Goal: Communication & Community: Answer question/provide support

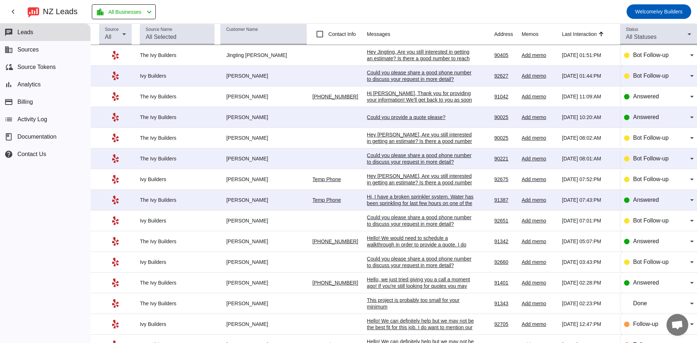
click at [425, 208] on td "Hi, I have a broken sprinkler system. Water has been sprinkling for last few ho…" at bounding box center [431, 200] width 128 height 21
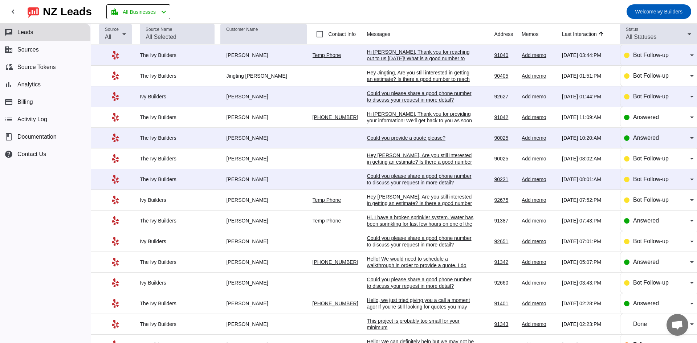
click at [395, 215] on div "Hi, I have a broken sprinkler system. Water has been sprinkling for last few ho…" at bounding box center [421, 237] width 109 height 46
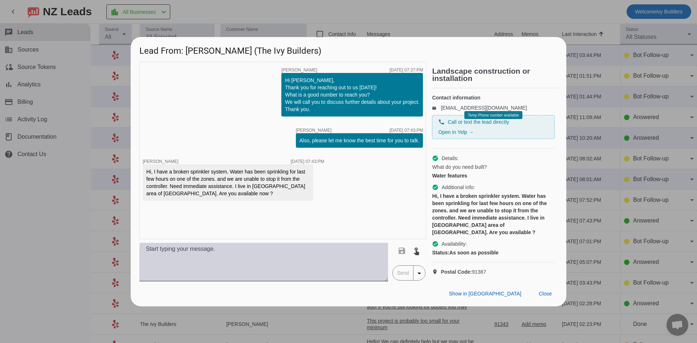
click at [216, 269] on textarea at bounding box center [263, 262] width 249 height 39
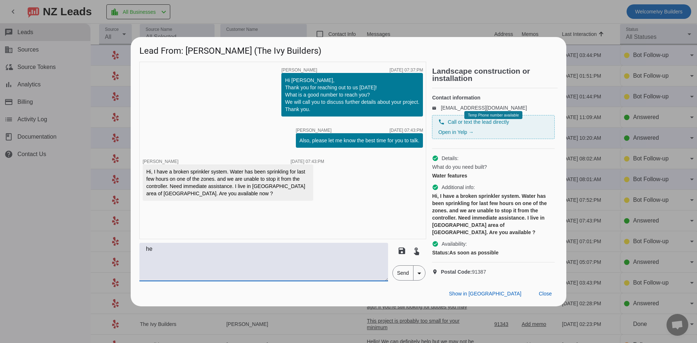
type textarea "h"
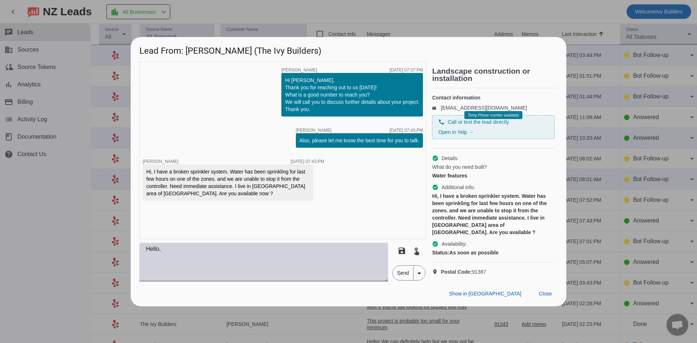
click at [236, 265] on textarea "Hello," at bounding box center [263, 262] width 249 height 39
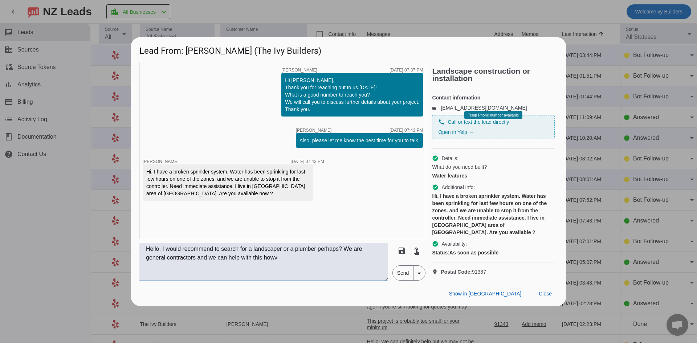
click at [341, 255] on textarea "Hello, I would recommend to search for a landscaper or a plumber perhaps? We ar…" at bounding box center [263, 262] width 249 height 39
click at [281, 265] on textarea "Hello, I would recommend to search for a landscaper or a plumber perhaps. We ar…" at bounding box center [263, 262] width 249 height 39
type textarea "Hello, I would recommend to search for a landscaper or a plumber perhaps. We ar…"
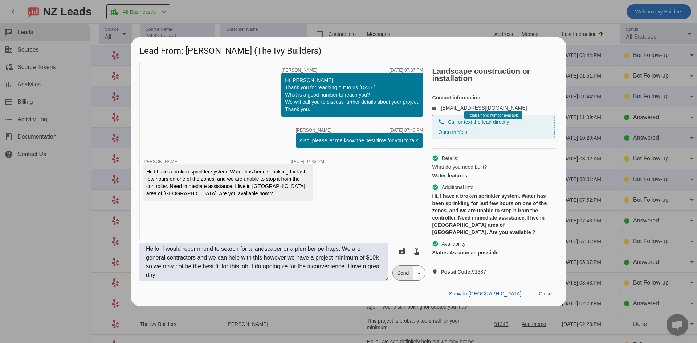
click at [404, 280] on span "Send" at bounding box center [403, 273] width 21 height 15
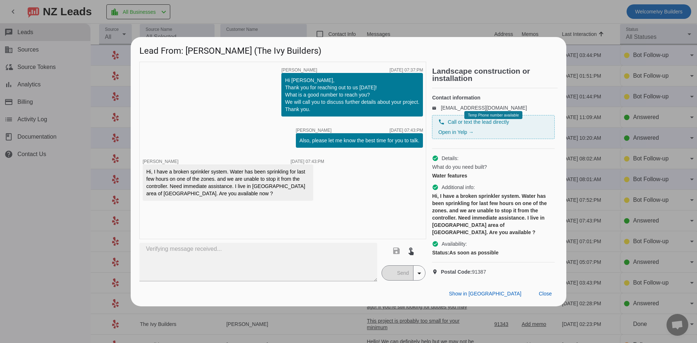
click at [221, 87] on div "timer close [PERSON_NAME] [DATE] 07:37:PM Hi [PERSON_NAME], Thank you for reach…" at bounding box center [282, 151] width 287 height 178
click at [551, 295] on span at bounding box center [545, 294] width 25 height 13
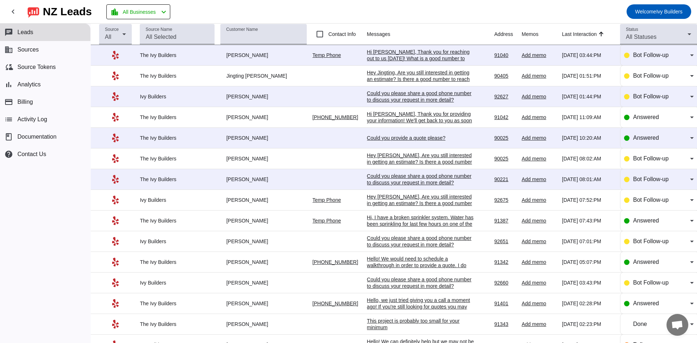
click at [403, 224] on div "Hi, I have a broken sprinkler system. Water has been sprinkling for last few ho…" at bounding box center [421, 237] width 109 height 46
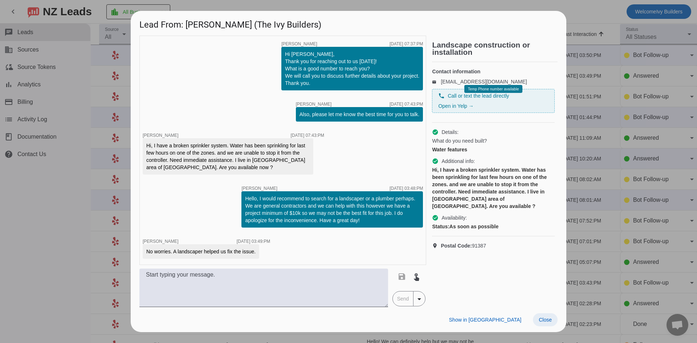
click at [553, 320] on span at bounding box center [545, 320] width 25 height 13
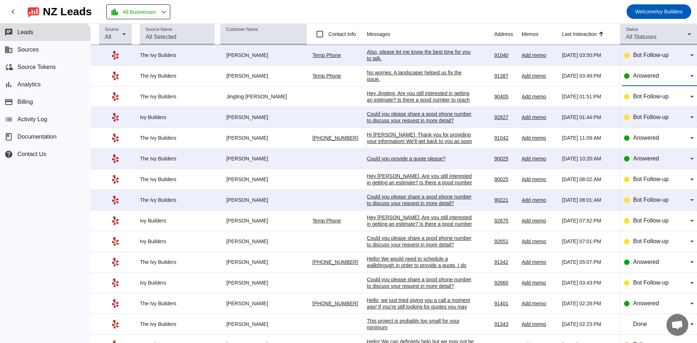
click at [644, 76] on span "Answered" at bounding box center [647, 76] width 26 height 6
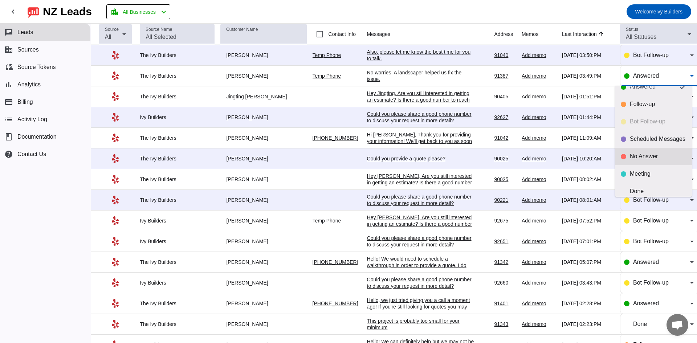
scroll to position [17, 0]
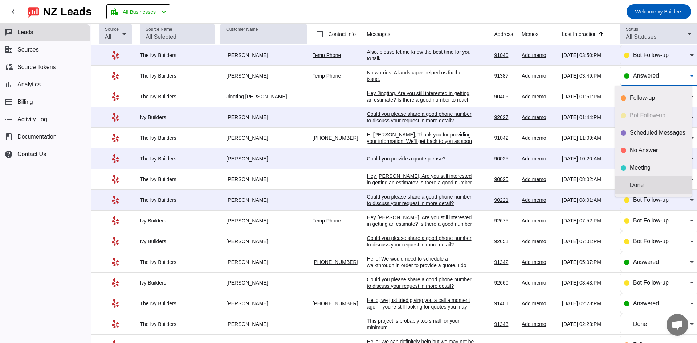
click at [651, 177] on mat-option "Done" at bounding box center [653, 185] width 77 height 17
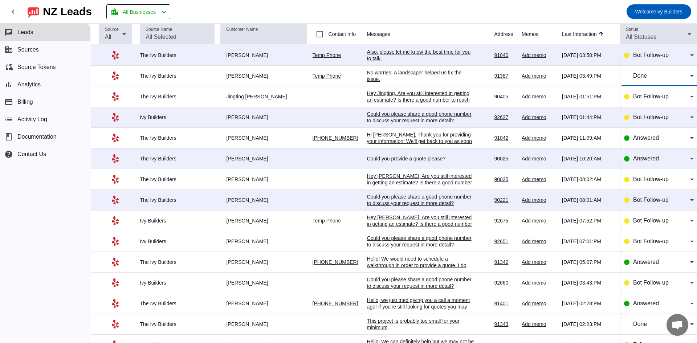
click at [413, 199] on div "Could you please share a good phone number to discuss your request in more deta…" at bounding box center [421, 200] width 109 height 13
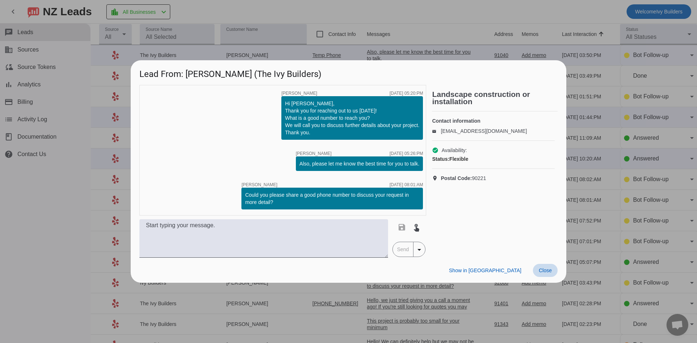
click at [549, 270] on span "Close" at bounding box center [545, 271] width 13 height 6
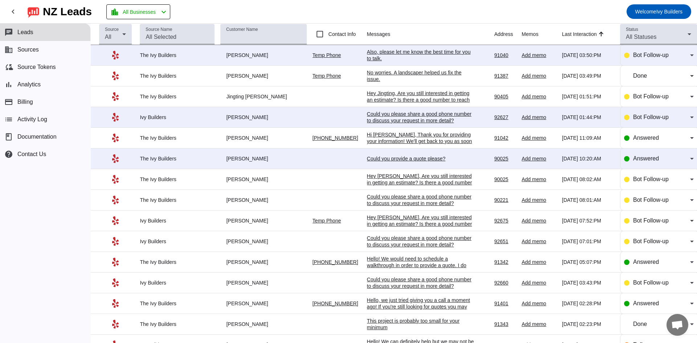
click at [428, 158] on div "Could you provide a quote please?" at bounding box center [421, 158] width 109 height 7
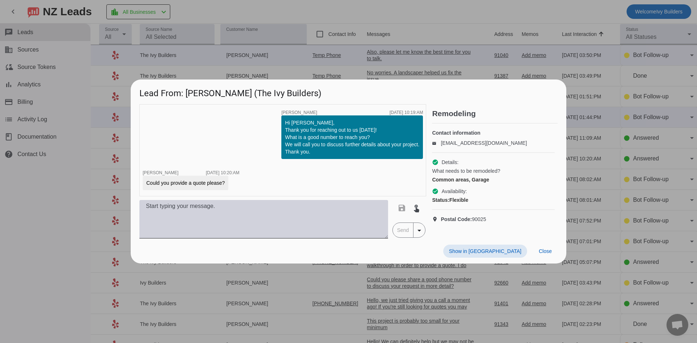
click at [335, 221] on textarea at bounding box center [263, 219] width 249 height 39
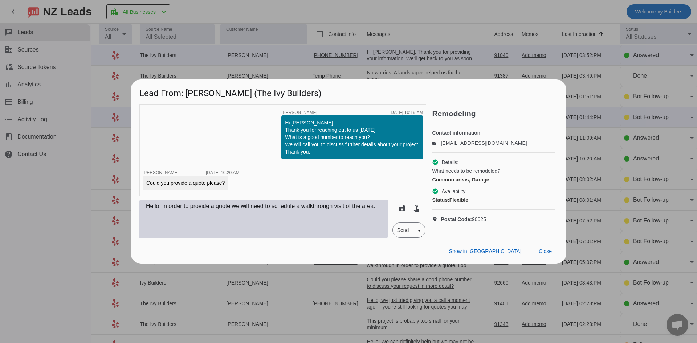
click at [377, 210] on textarea "Hello, in order to provide a quote we will need to schedule a walkthrough visit…" at bounding box center [263, 219] width 249 height 39
drag, startPoint x: 403, startPoint y: 230, endPoint x: 213, endPoint y: 238, distance: 190.5
click at [219, 238] on div "Hello, in order to provide a quote we will need to schedule a walkthrough visit…" at bounding box center [282, 219] width 287 height 39
click at [183, 228] on textarea "Hello, in order to provide a quote we will need to schedule a walkthrough visit…" at bounding box center [263, 219] width 249 height 39
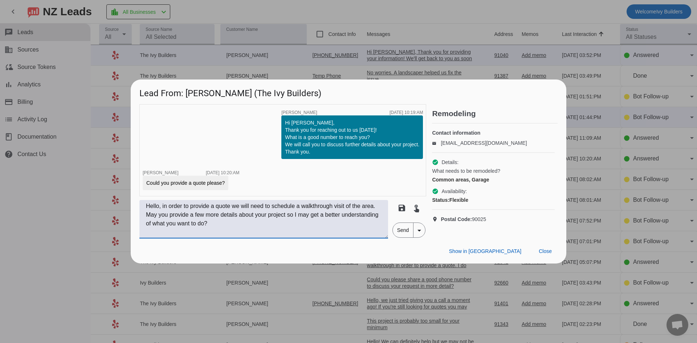
type textarea "Hello, in order to provide a quote we will need to schedule a walkthrough visit…"
click at [398, 234] on span "Send" at bounding box center [403, 230] width 21 height 15
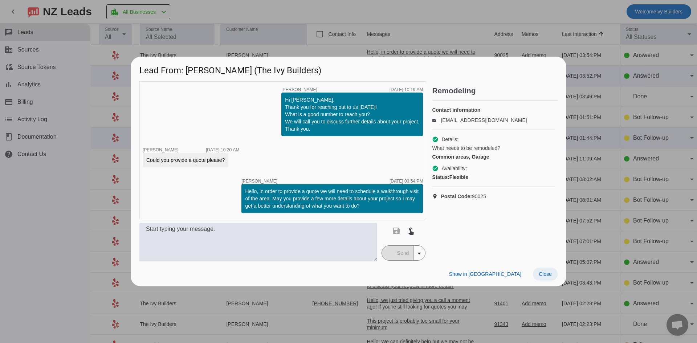
click at [553, 274] on span at bounding box center [545, 274] width 25 height 13
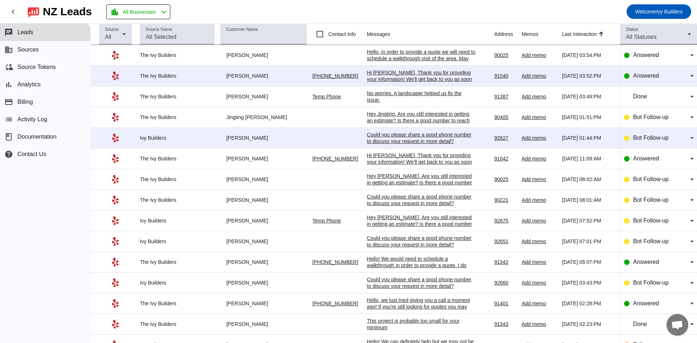
click at [387, 139] on div "Could you please share a good phone number to discuss your request in more deta…" at bounding box center [421, 138] width 109 height 13
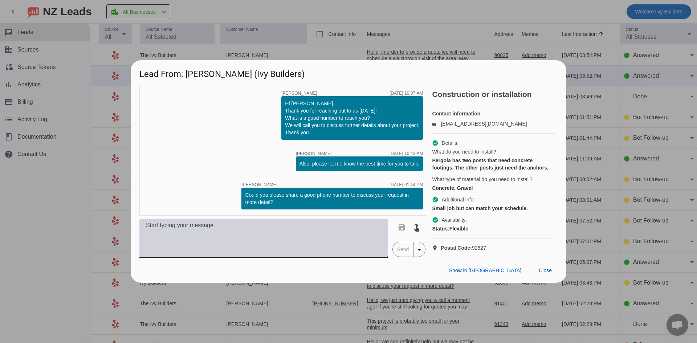
click at [202, 249] on textarea at bounding box center [263, 238] width 249 height 39
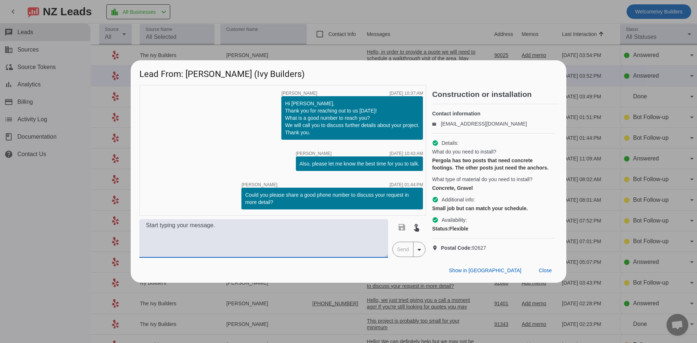
paste textarea "Hello! We can definitely help, I do want to mention our $10,000 job minimum. If…"
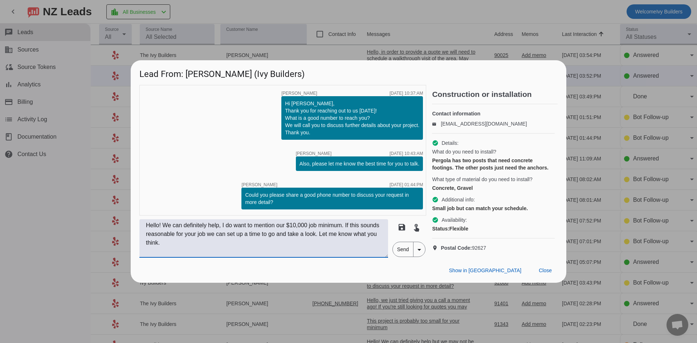
type textarea "Hello! We can definitely help, I do want to mention our $10,000 job minimum. If…"
click at [398, 257] on span "Send" at bounding box center [403, 249] width 21 height 15
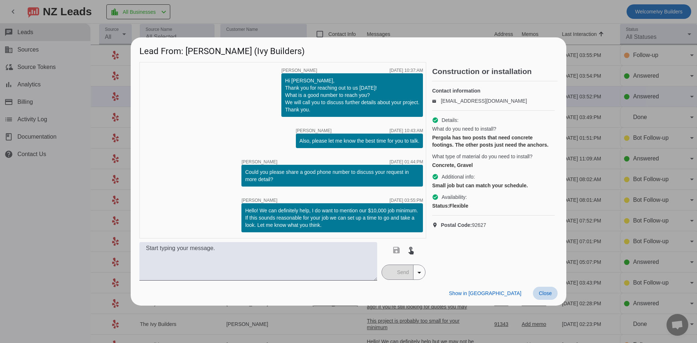
click at [542, 288] on span at bounding box center [545, 293] width 25 height 13
